Goal: Obtain resource: Download file/media

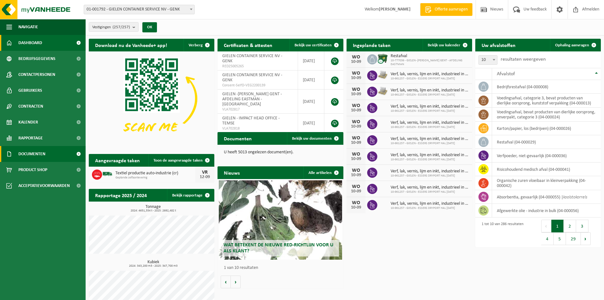
click at [34, 154] on span "Documenten" at bounding box center [31, 154] width 27 height 16
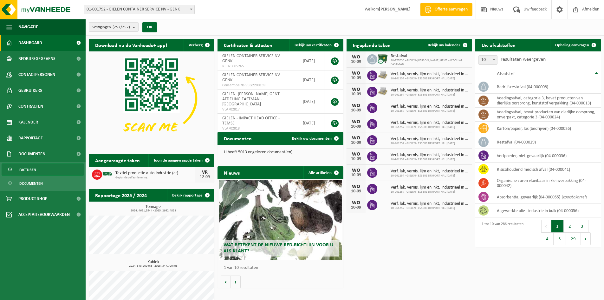
click at [27, 170] on span "Facturen" at bounding box center [27, 170] width 17 height 12
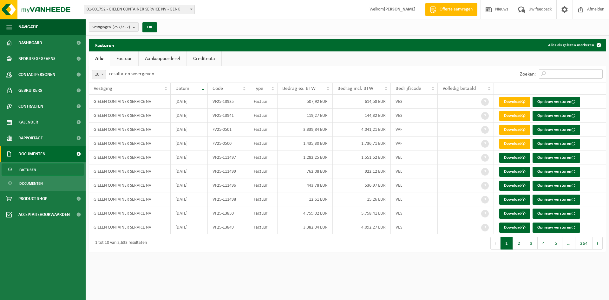
click at [558, 72] on input "Zoeken:" at bounding box center [571, 74] width 64 height 10
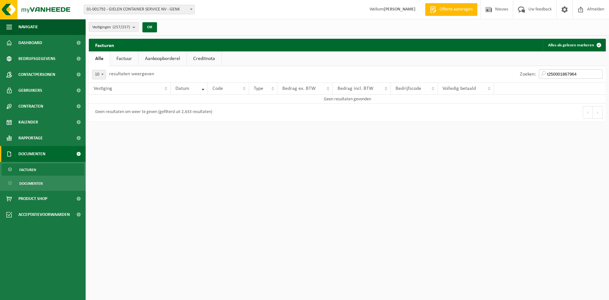
drag, startPoint x: 548, startPoint y: 72, endPoint x: 597, endPoint y: 72, distance: 48.5
click at [597, 72] on input "t250001867964" at bounding box center [571, 74] width 64 height 10
click at [95, 58] on link "Alle" at bounding box center [99, 58] width 21 height 15
click at [548, 72] on input "t250001867964" at bounding box center [571, 74] width 64 height 10
type input "T250001867964"
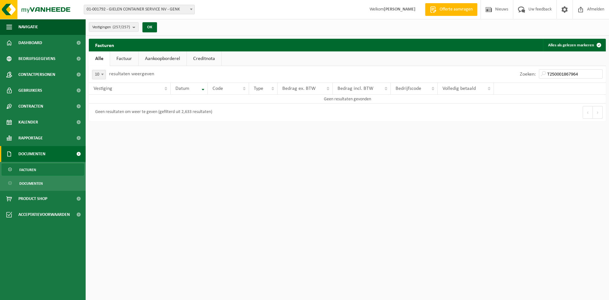
click at [191, 10] on span at bounding box center [191, 9] width 6 height 8
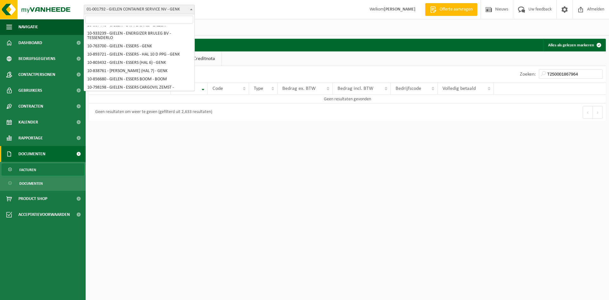
scroll to position [533, 0]
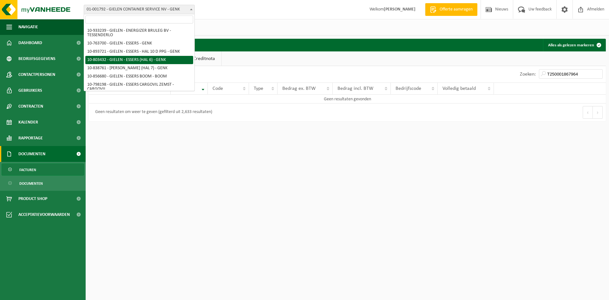
select select "34205"
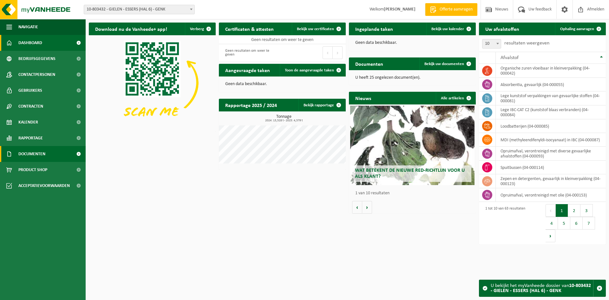
click at [36, 152] on span "Documenten" at bounding box center [31, 154] width 27 height 16
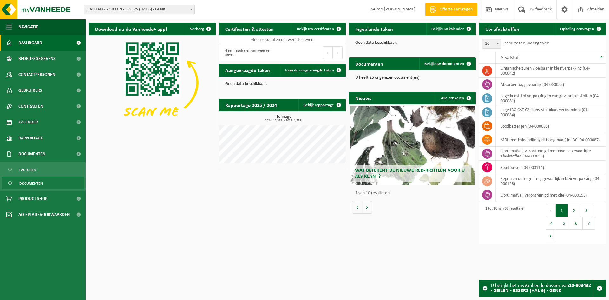
click at [33, 181] on span "Documenten" at bounding box center [30, 183] width 23 height 12
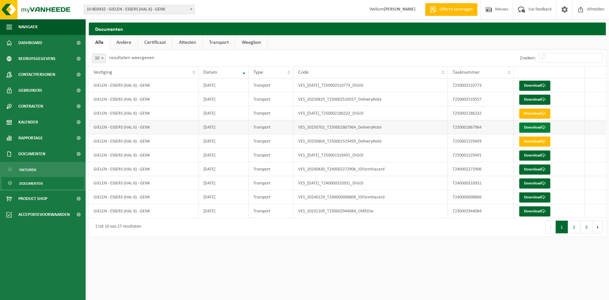
click at [532, 127] on link "Download" at bounding box center [534, 127] width 31 height 10
